Goal: Navigation & Orientation: Find specific page/section

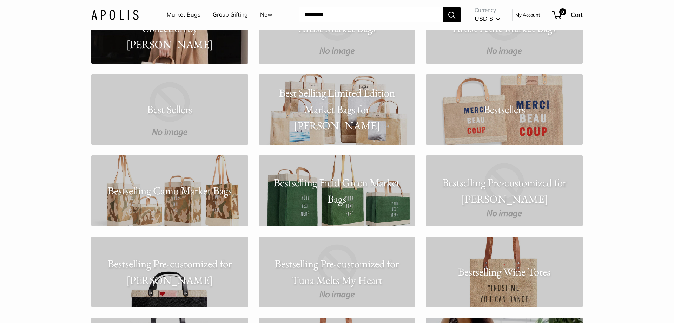
scroll to position [1110, 0]
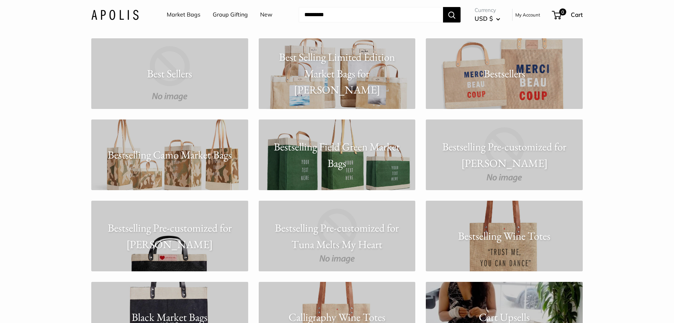
click at [341, 168] on p "Bestselling Field Green Market Bags" at bounding box center [337, 154] width 157 height 33
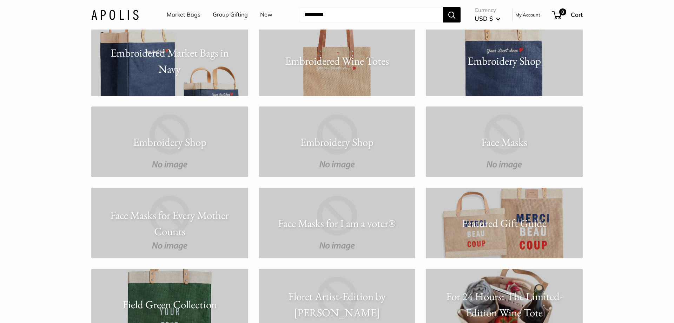
scroll to position [2076, 0]
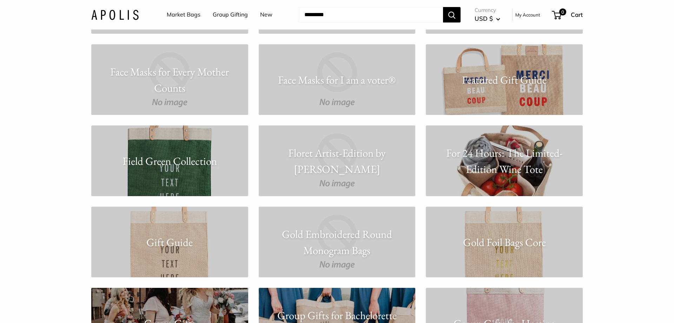
click at [197, 178] on link "Field Green Collection" at bounding box center [169, 160] width 157 height 71
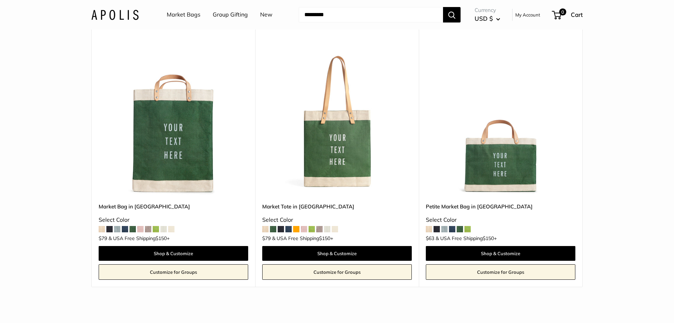
scroll to position [36, 0]
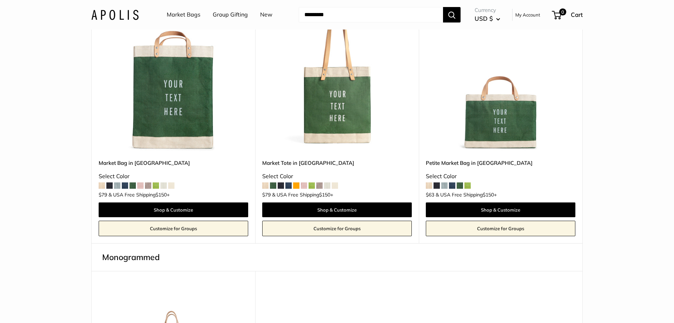
scroll to position [107, 0]
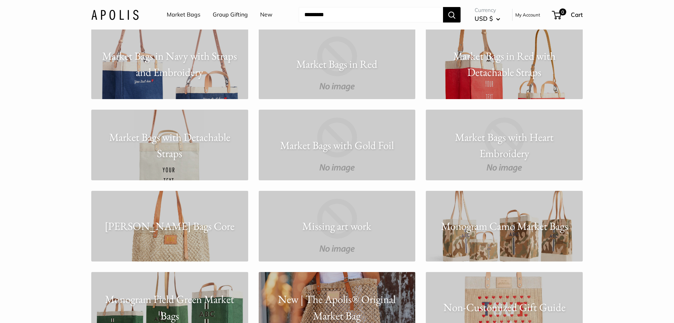
scroll to position [3866, 0]
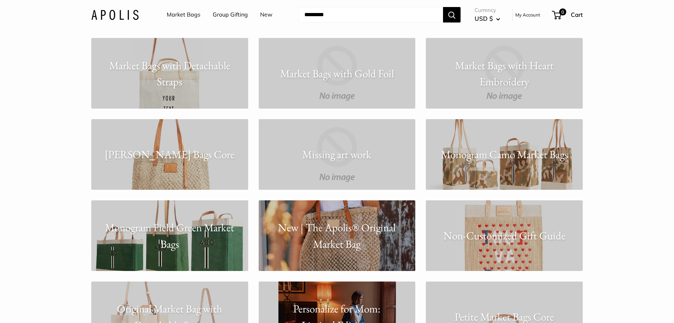
click at [177, 236] on p "Monogram Field Green Market Bags" at bounding box center [169, 235] width 157 height 33
click at [122, 251] on p "Monogram Field Green Market Bags" at bounding box center [169, 235] width 157 height 33
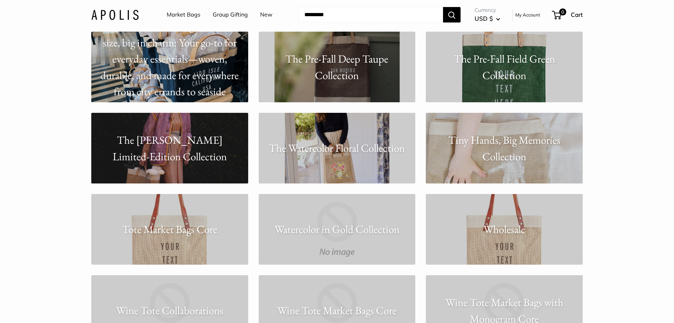
scroll to position [5621, 0]
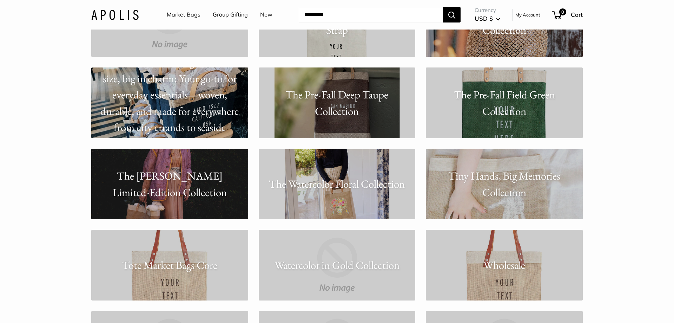
click at [501, 115] on p "The Pre-Fall Field Green Collection" at bounding box center [504, 102] width 157 height 33
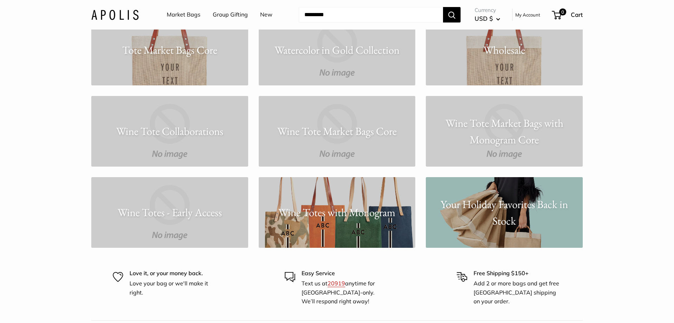
scroll to position [5764, 0]
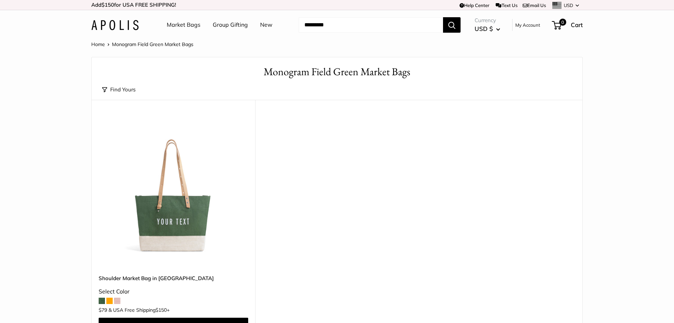
scroll to position [72, 0]
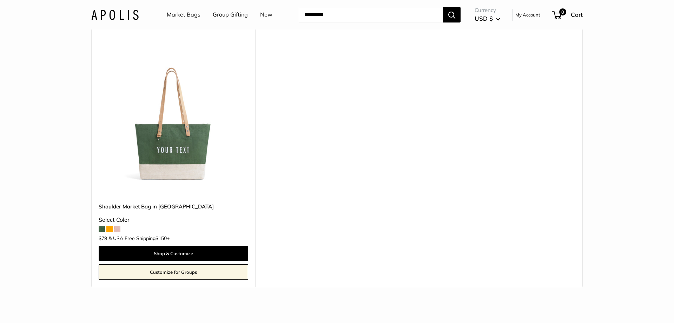
click at [102, 230] on span at bounding box center [102, 229] width 6 height 6
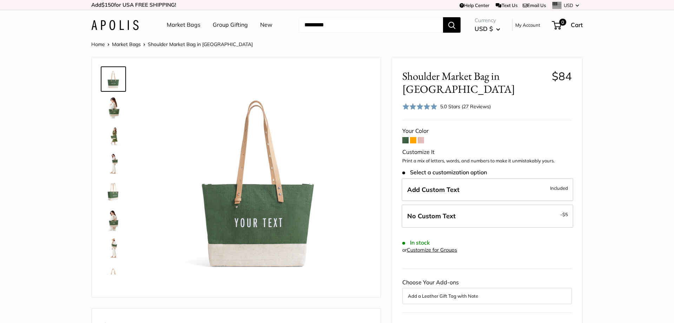
click at [110, 194] on img at bounding box center [113, 191] width 22 height 22
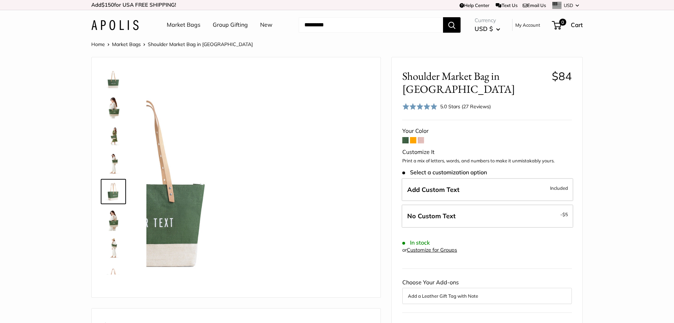
scroll to position [22, 0]
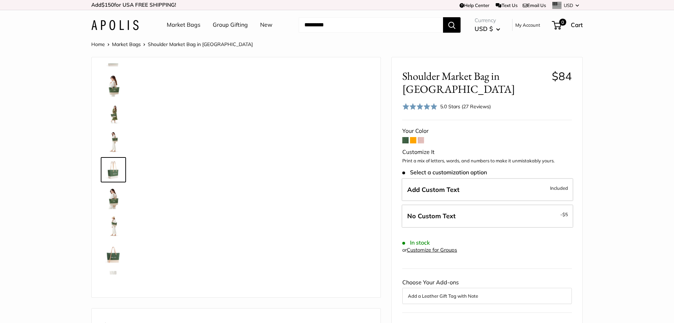
click at [109, 168] on img at bounding box center [113, 169] width 22 height 22
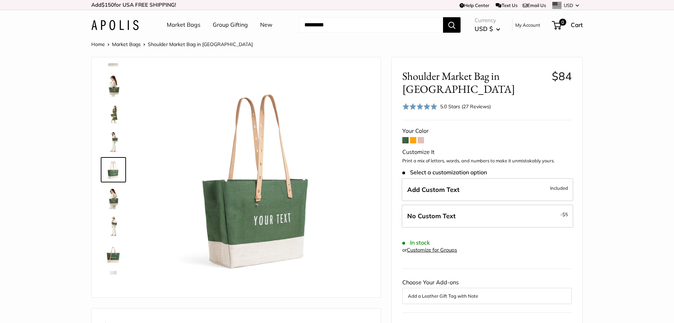
click at [110, 144] on img at bounding box center [113, 141] width 22 height 22
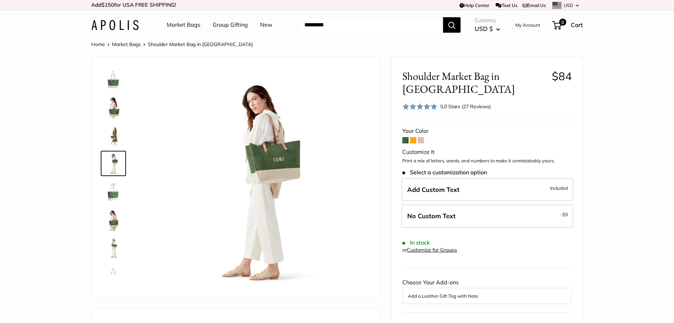
click at [106, 201] on img at bounding box center [113, 191] width 22 height 22
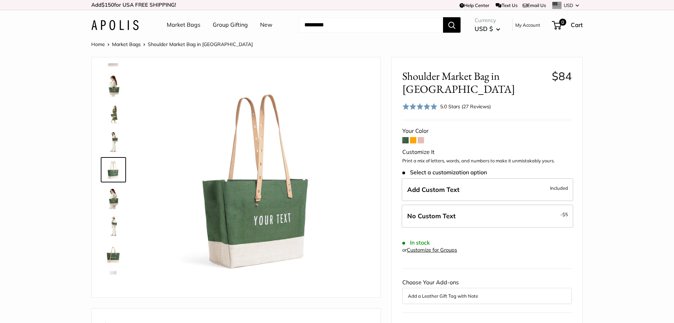
click at [113, 256] on img at bounding box center [113, 254] width 22 height 22
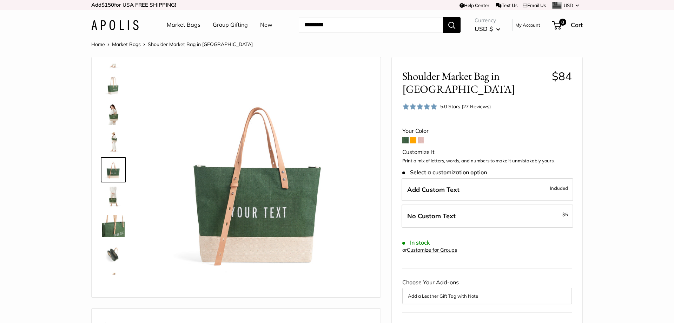
click at [111, 120] on img at bounding box center [113, 113] width 22 height 22
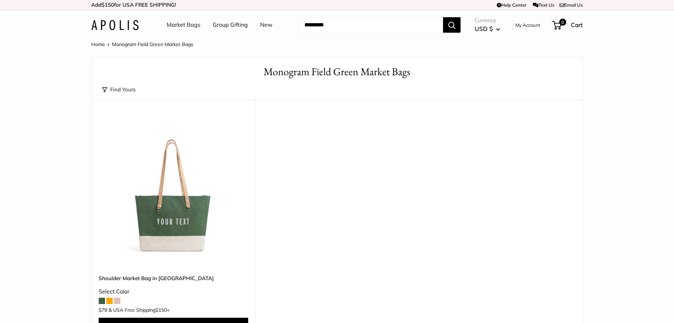
scroll to position [72, 0]
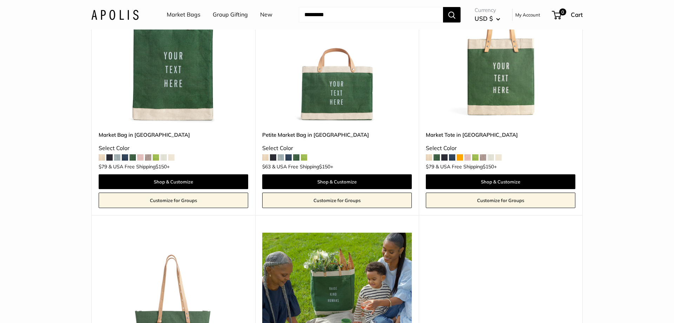
scroll to position [107, 0]
